Goal: Navigation & Orientation: Find specific page/section

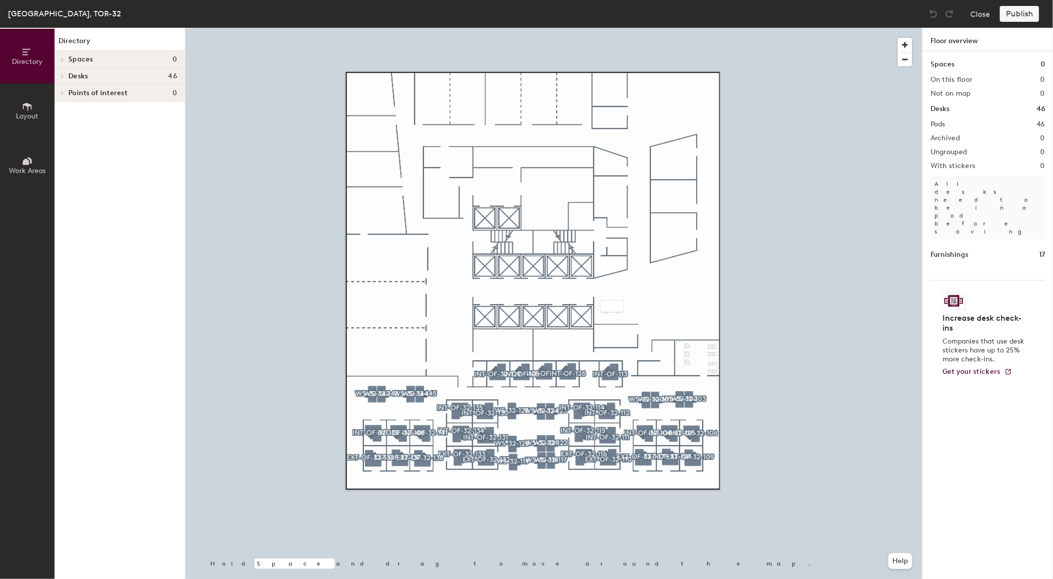
click at [23, 106] on icon at bounding box center [27, 107] width 9 height 8
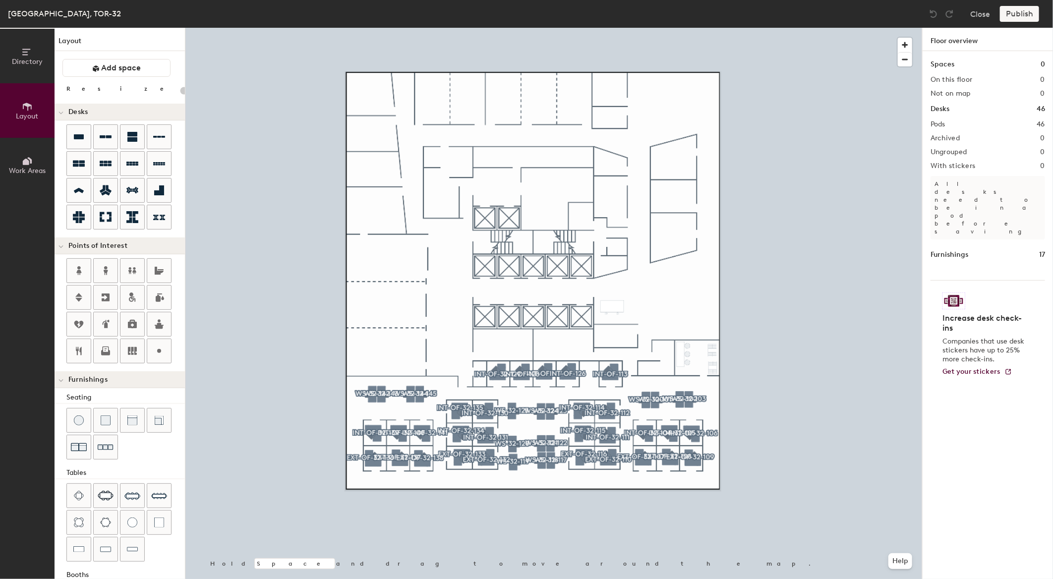
click at [20, 61] on span "Directory" at bounding box center [27, 62] width 31 height 8
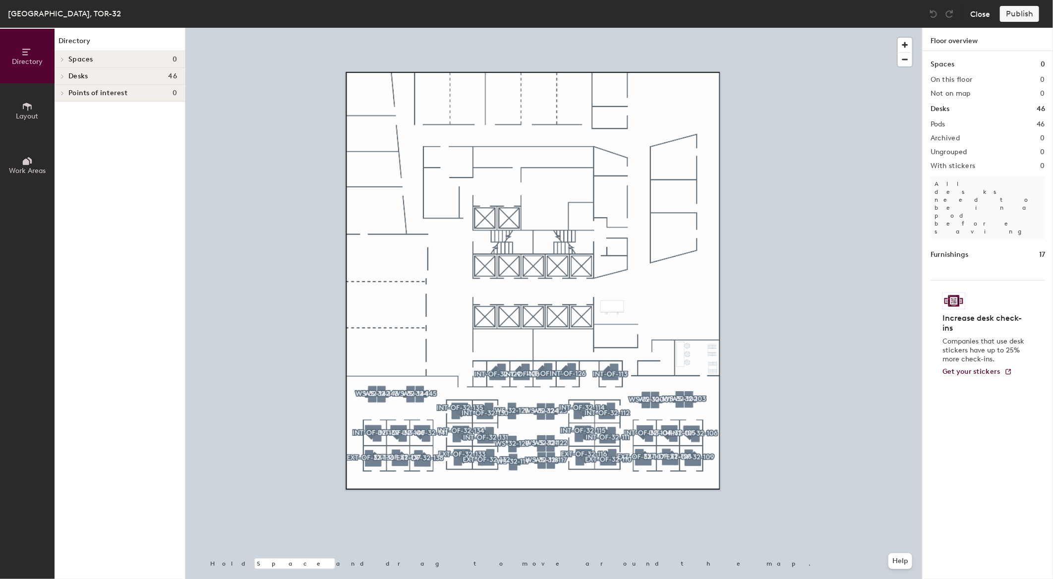
click at [972, 7] on button "Close" at bounding box center [980, 14] width 20 height 16
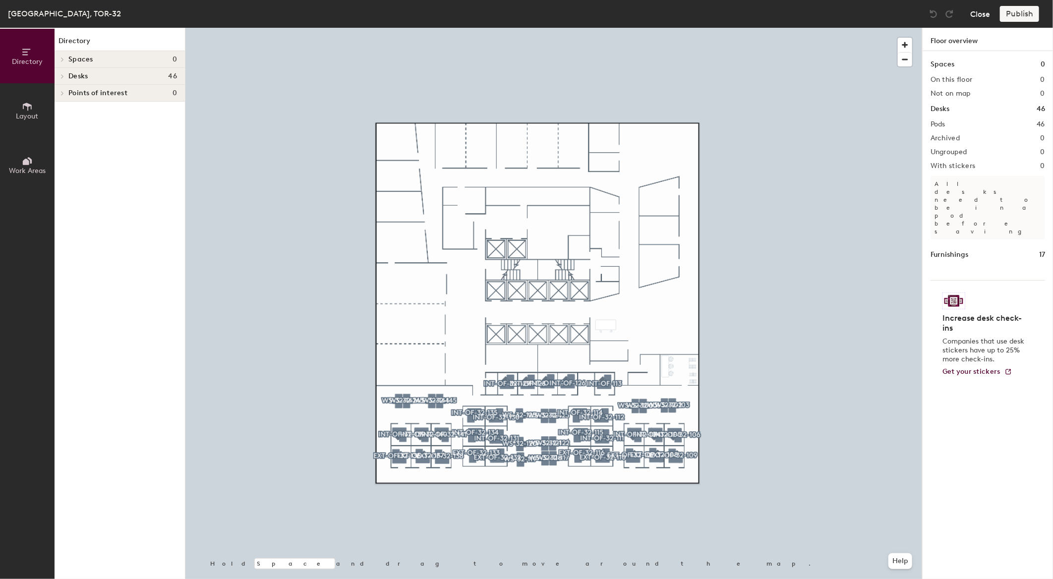
click at [978, 16] on button "Close" at bounding box center [980, 14] width 20 height 16
